Goal: Task Accomplishment & Management: Use online tool/utility

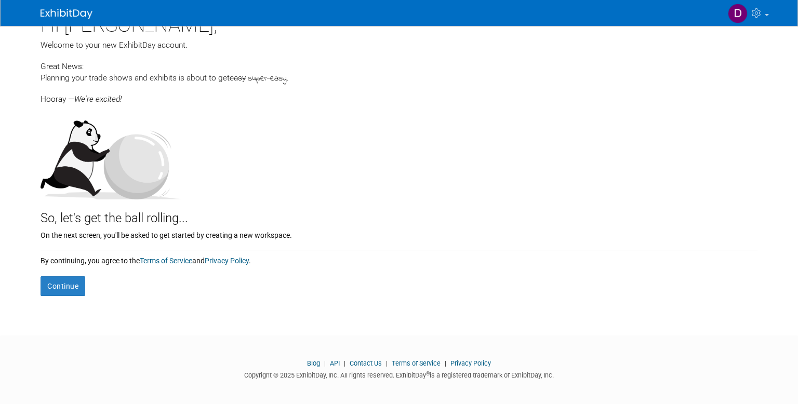
scroll to position [25, 0]
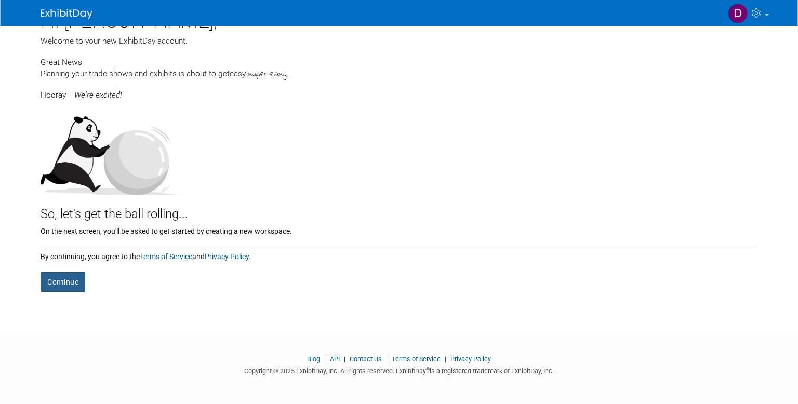
click at [66, 281] on button "Continue" at bounding box center [63, 282] width 45 height 20
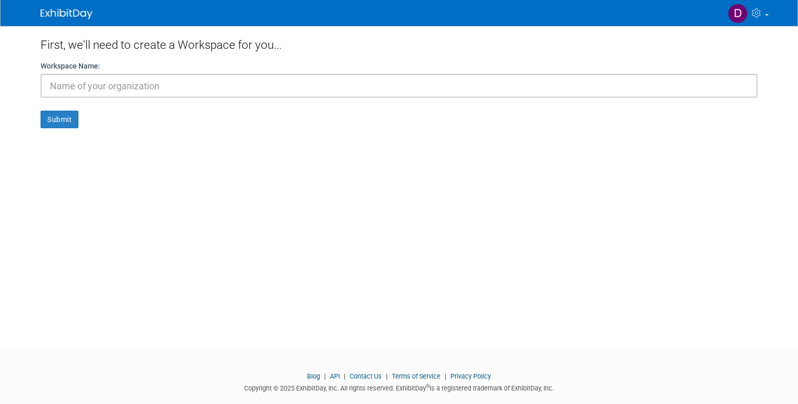
click at [69, 89] on input "text" at bounding box center [399, 86] width 717 height 24
type input "nothim"
click at [41, 111] on button "Submit" at bounding box center [60, 120] width 38 height 18
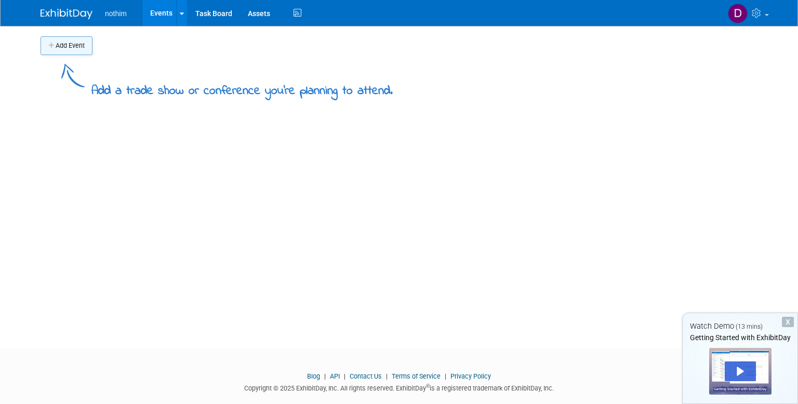
click at [58, 48] on button "Add Event" at bounding box center [67, 45] width 52 height 19
